Goal: Task Accomplishment & Management: Manage account settings

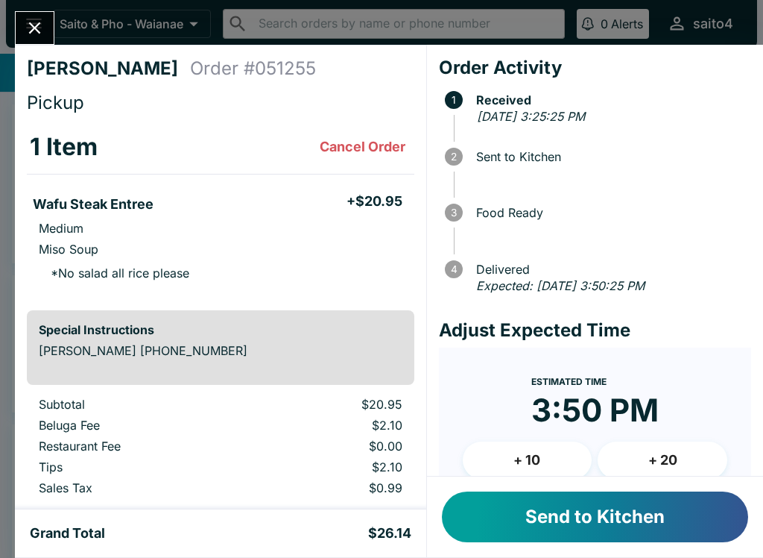
click at [649, 523] on button "Send to Kitchen" at bounding box center [595, 516] width 306 height 51
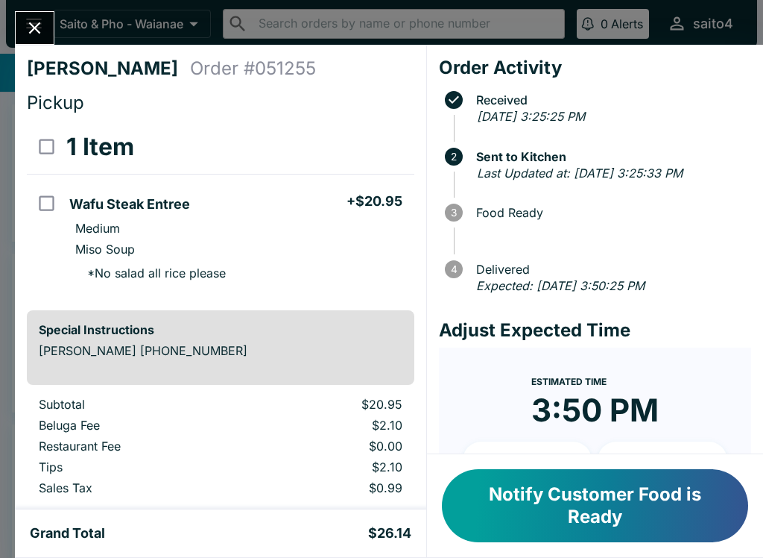
click at [40, 12] on button "Close" at bounding box center [35, 28] width 38 height 32
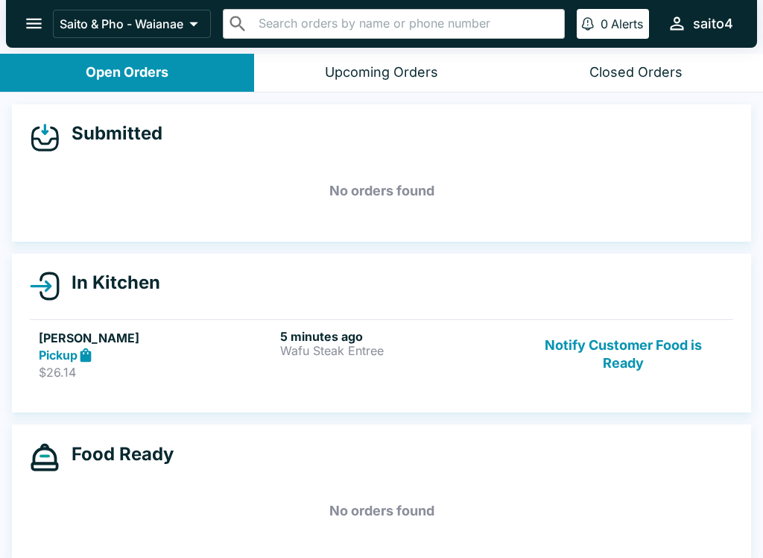
click at [34, 22] on icon "open drawer" at bounding box center [34, 23] width 20 height 20
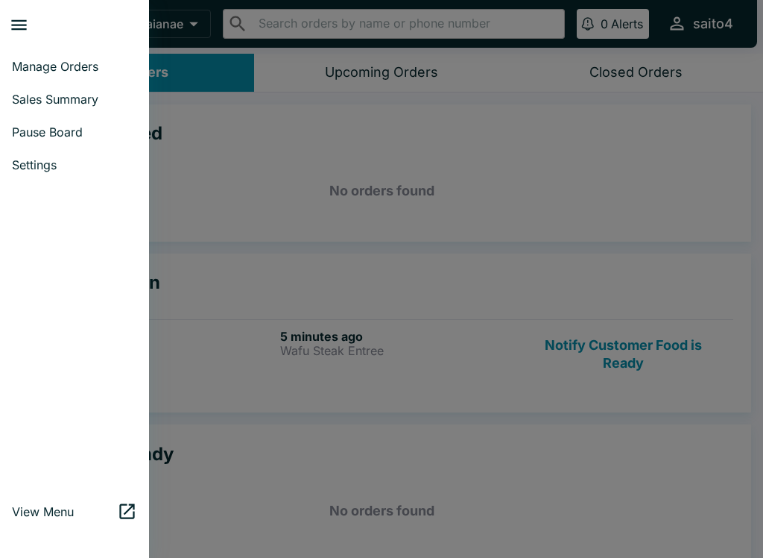
click at [81, 104] on span "Sales Summary" at bounding box center [74, 99] width 125 height 15
select select "03:00"
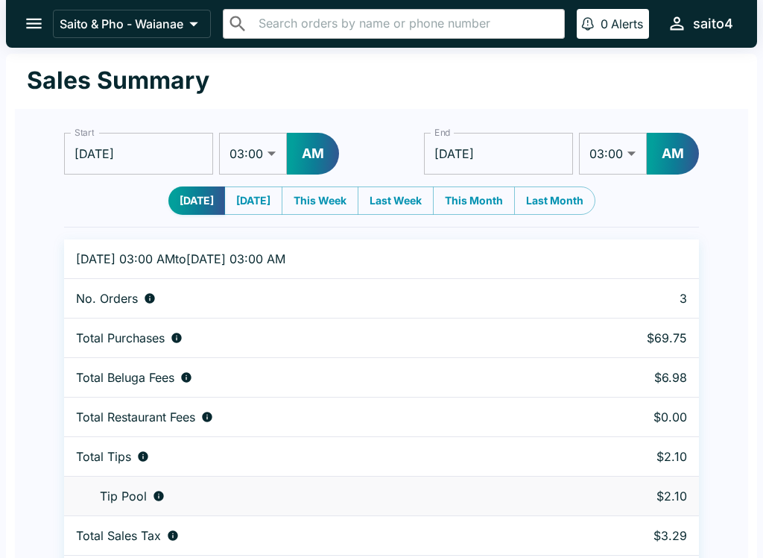
click at [20, 20] on button "open drawer" at bounding box center [34, 23] width 38 height 38
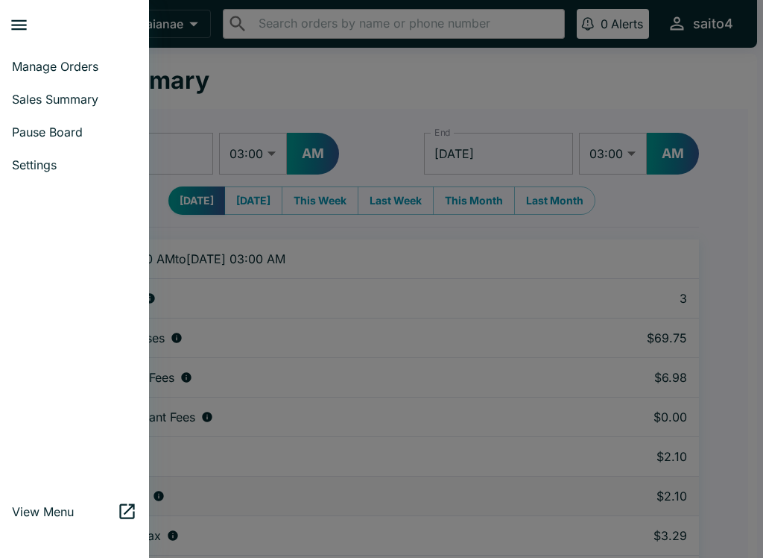
click at [48, 63] on span "Manage Orders" at bounding box center [74, 66] width 125 height 15
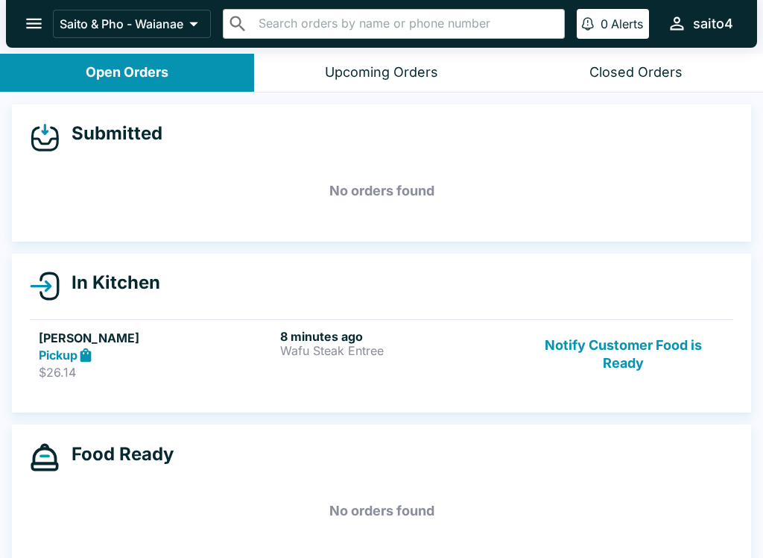
click at [660, 361] on button "Notify Customer Food is Ready" at bounding box center [624, 354] width 202 height 51
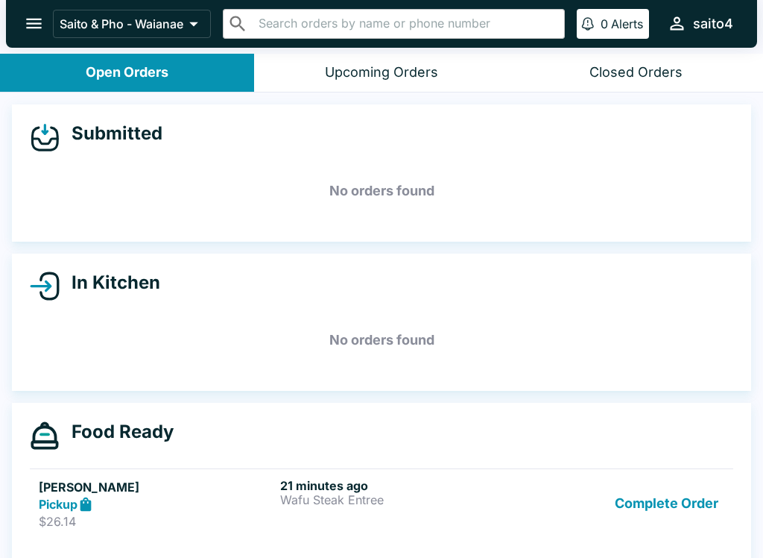
click at [679, 507] on button "Complete Order" at bounding box center [667, 503] width 116 height 51
